Goal: Find specific page/section

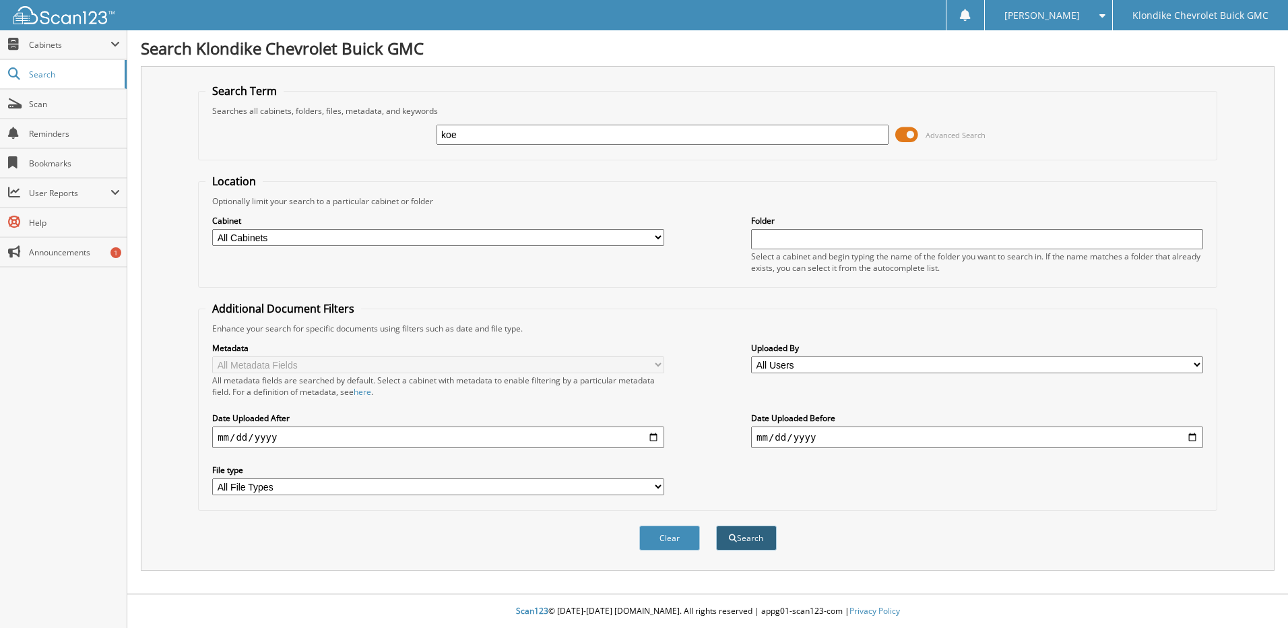
type input "koe"
click at [746, 540] on button "Search" at bounding box center [746, 537] width 61 height 25
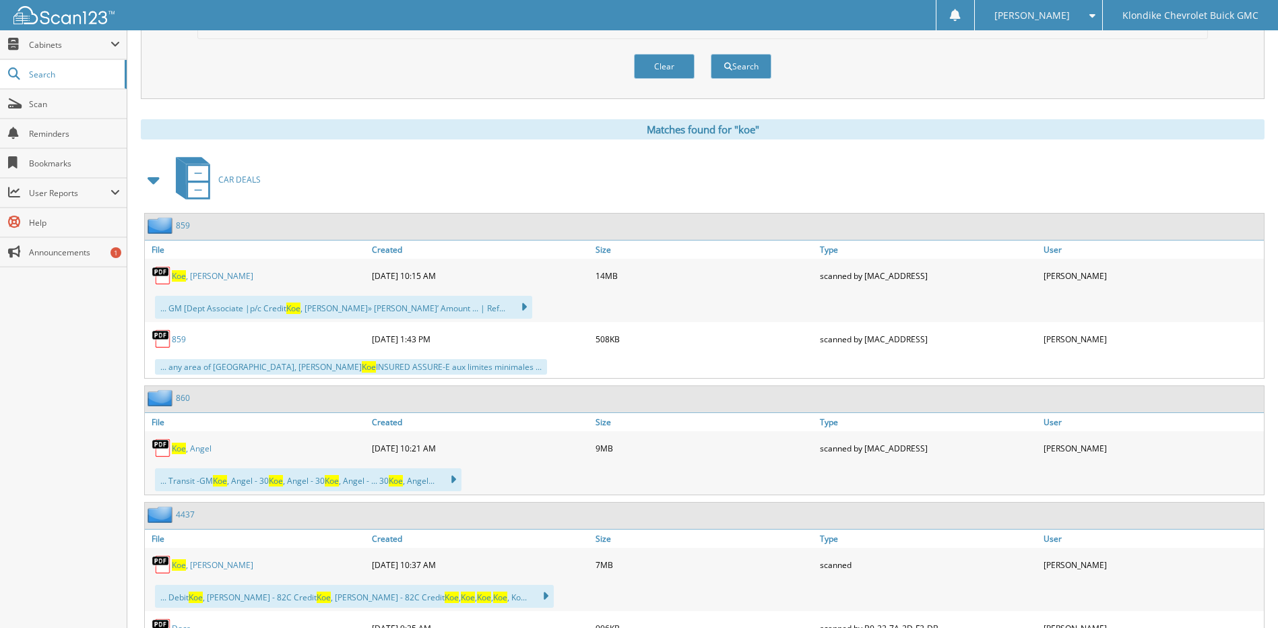
scroll to position [539, 0]
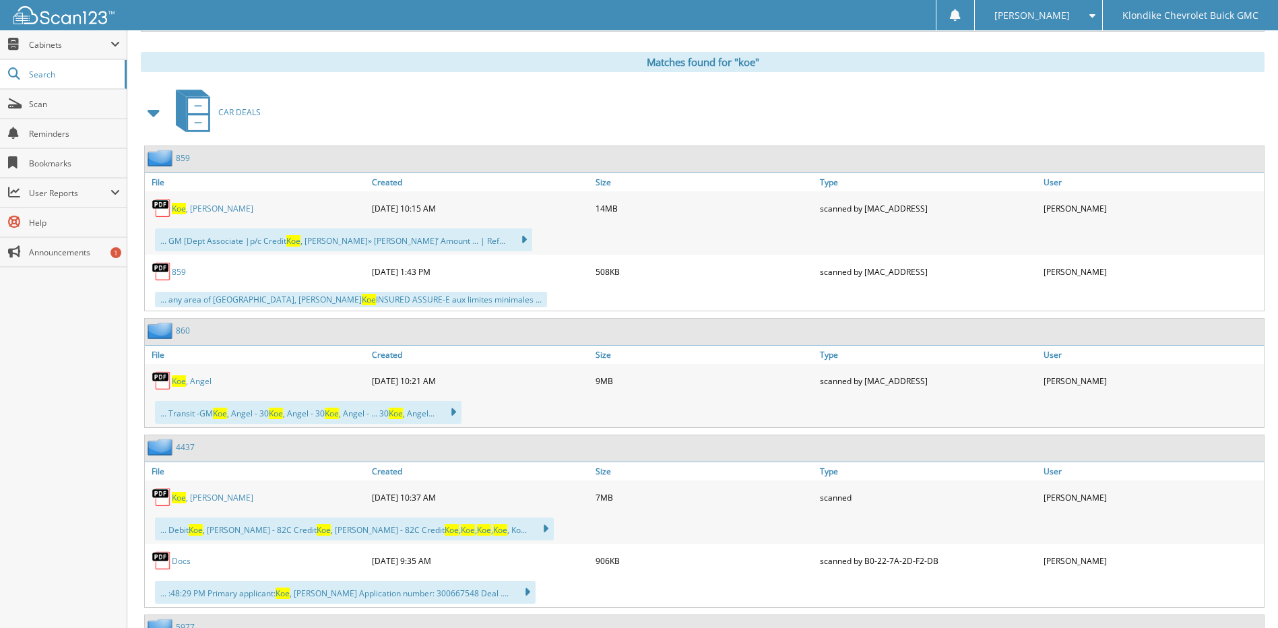
click at [198, 495] on link "Koe , Paul" at bounding box center [213, 497] width 82 height 11
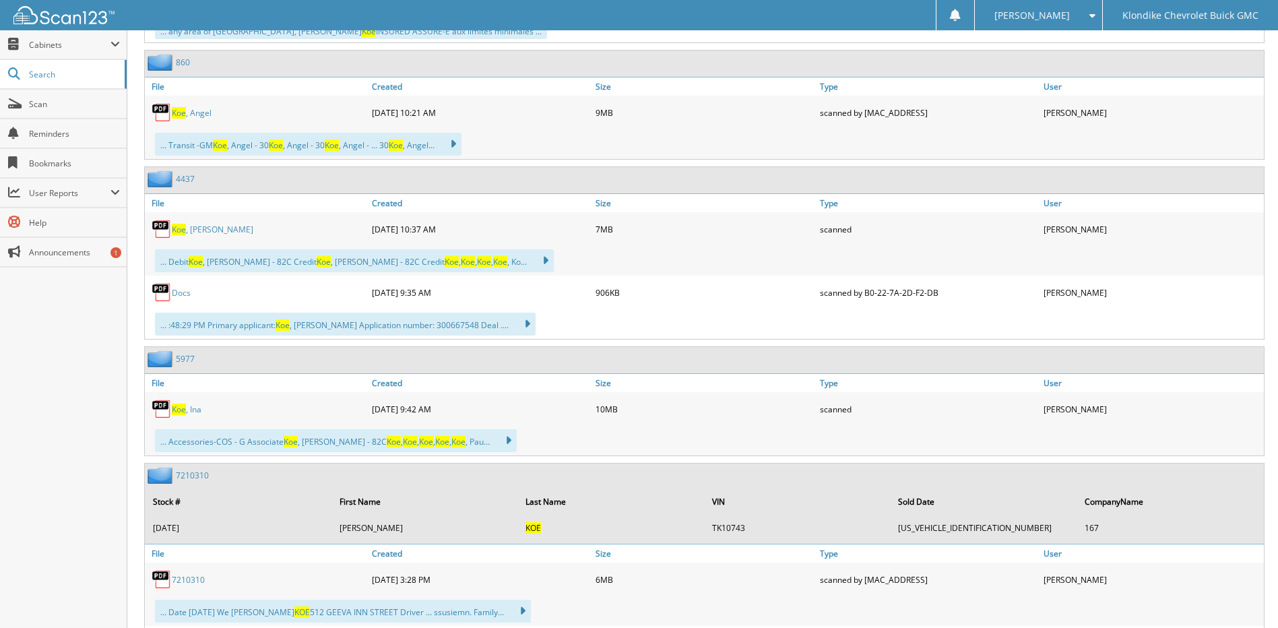
scroll to position [808, 0]
click at [183, 413] on span "Koe" at bounding box center [179, 407] width 14 height 11
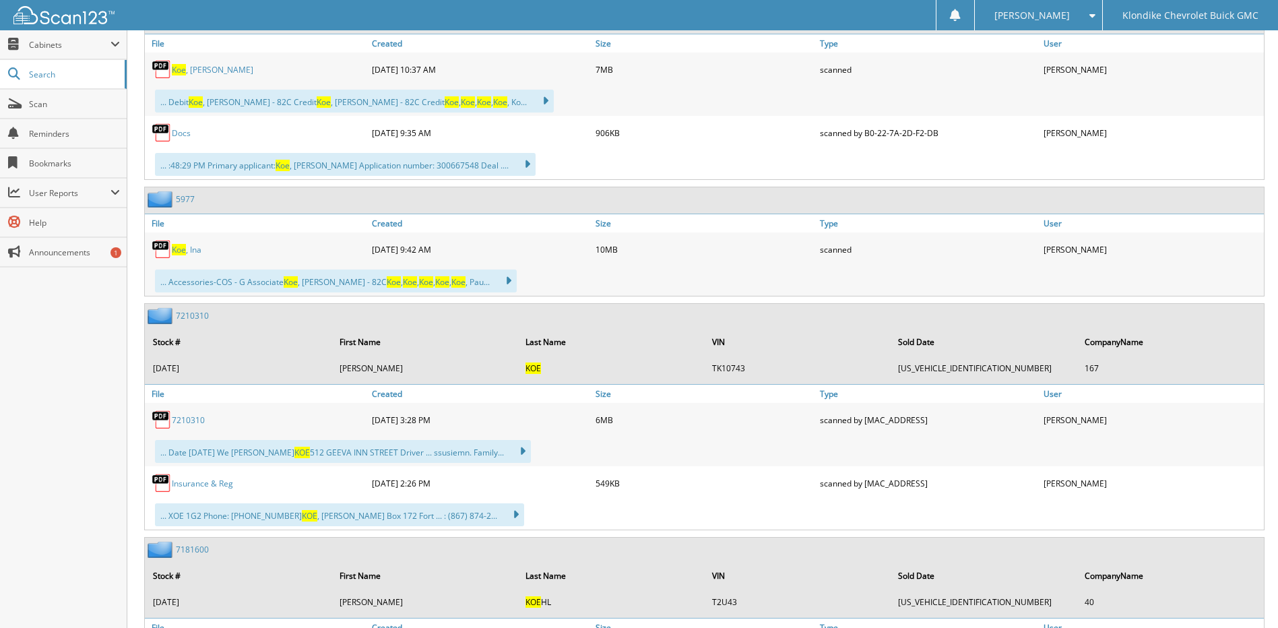
scroll to position [943, 0]
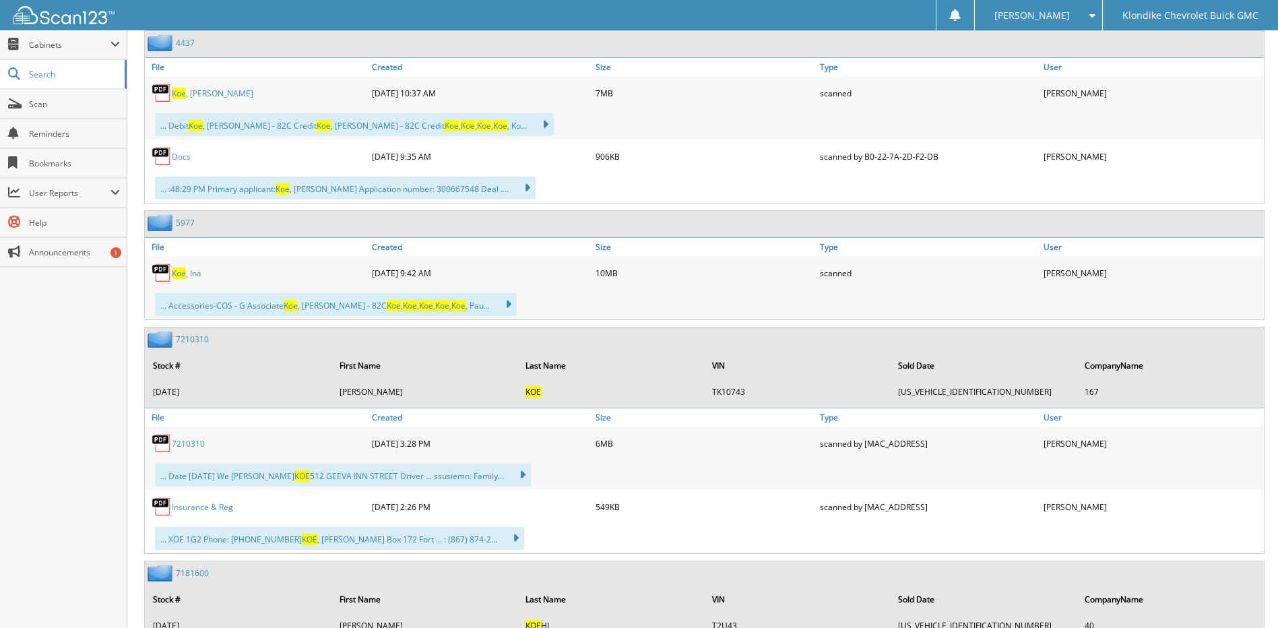
drag, startPoint x: 174, startPoint y: 222, endPoint x: 181, endPoint y: 219, distance: 7.5
click at [174, 222] on img at bounding box center [162, 222] width 28 height 17
click at [186, 219] on link "5977" at bounding box center [185, 222] width 19 height 11
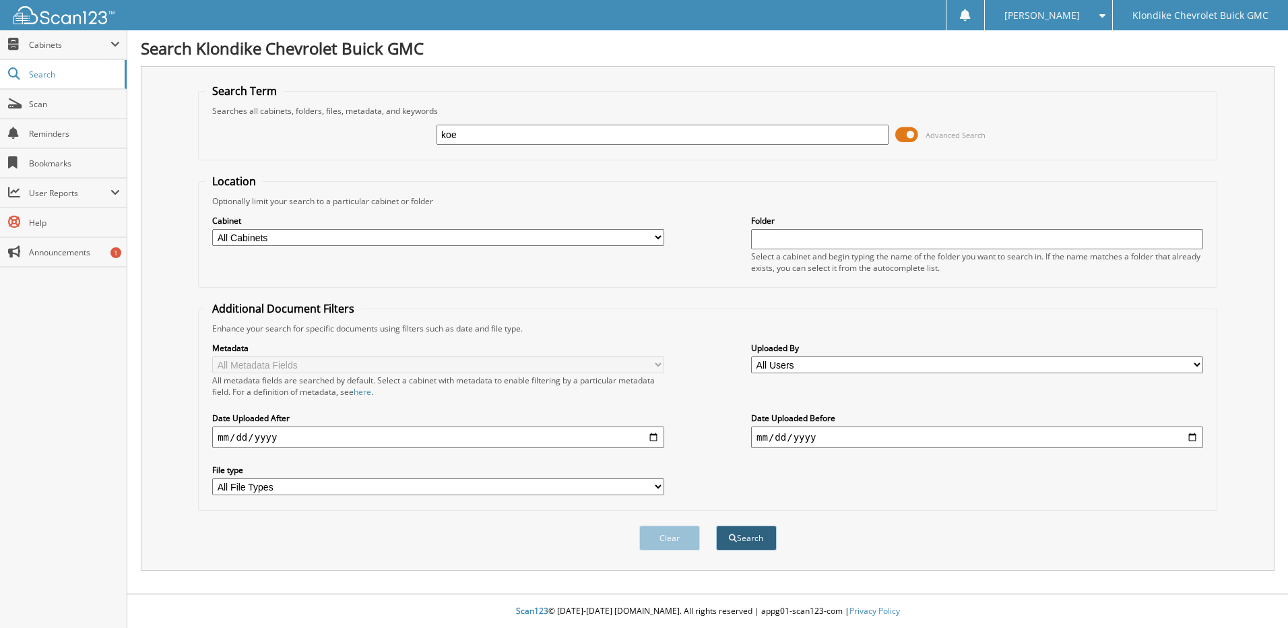
click at [742, 532] on button "Search" at bounding box center [746, 537] width 61 height 25
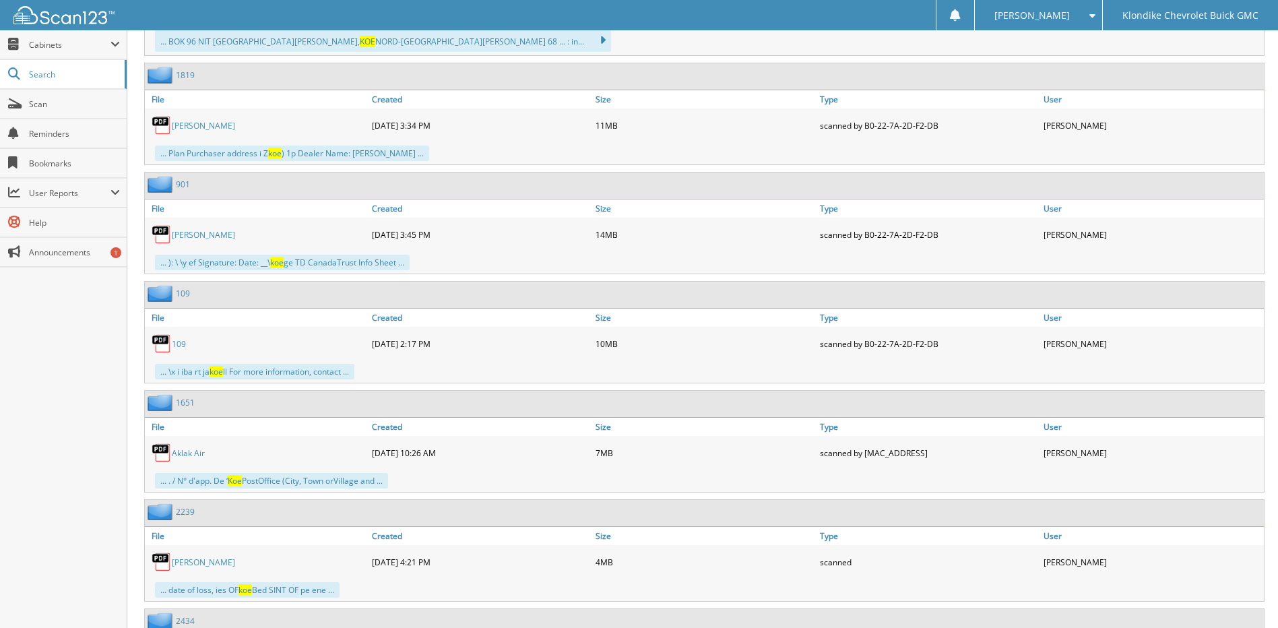
scroll to position [3705, 0]
